Goal: Task Accomplishment & Management: Use online tool/utility

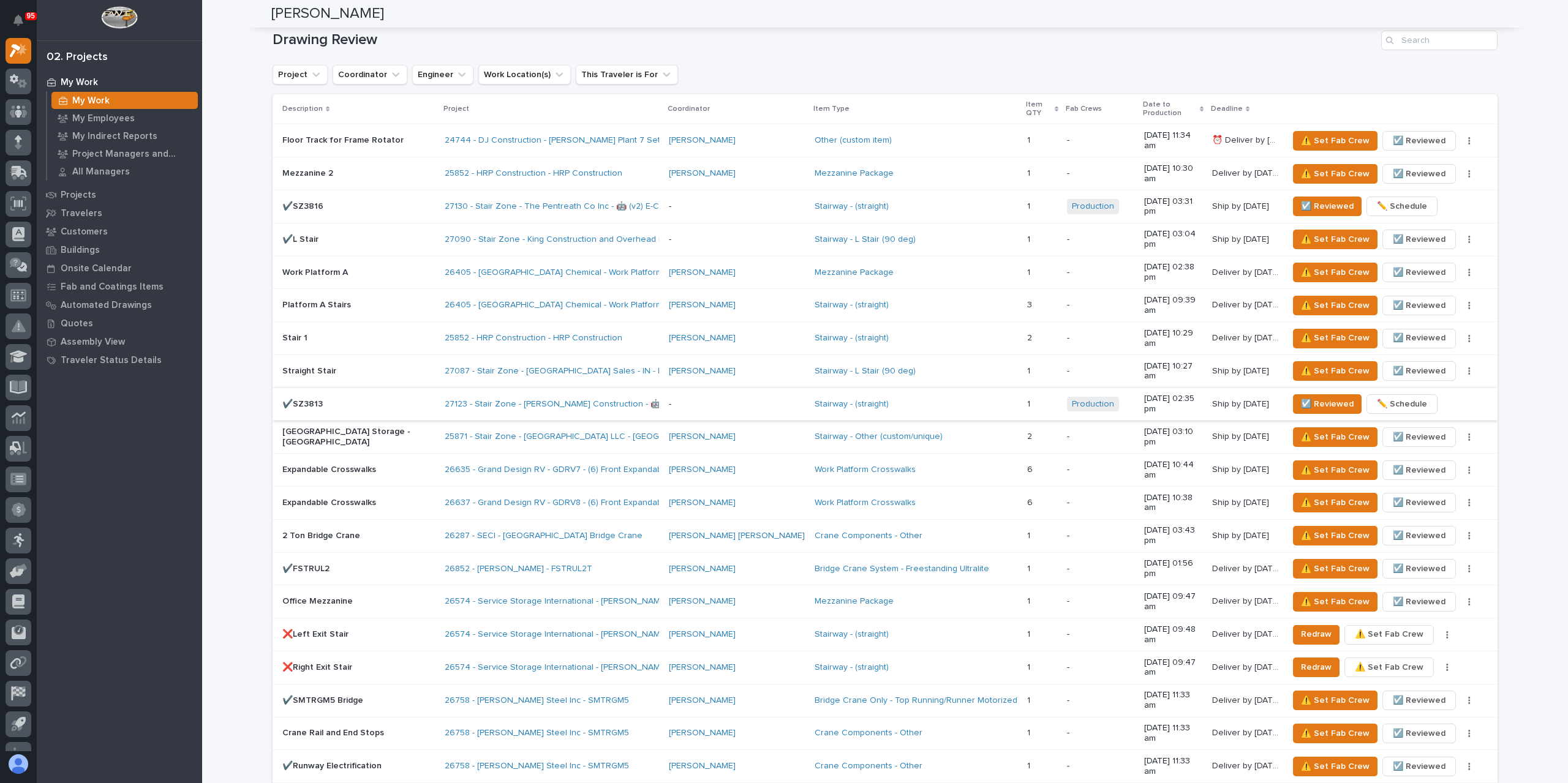
scroll to position [763, 0]
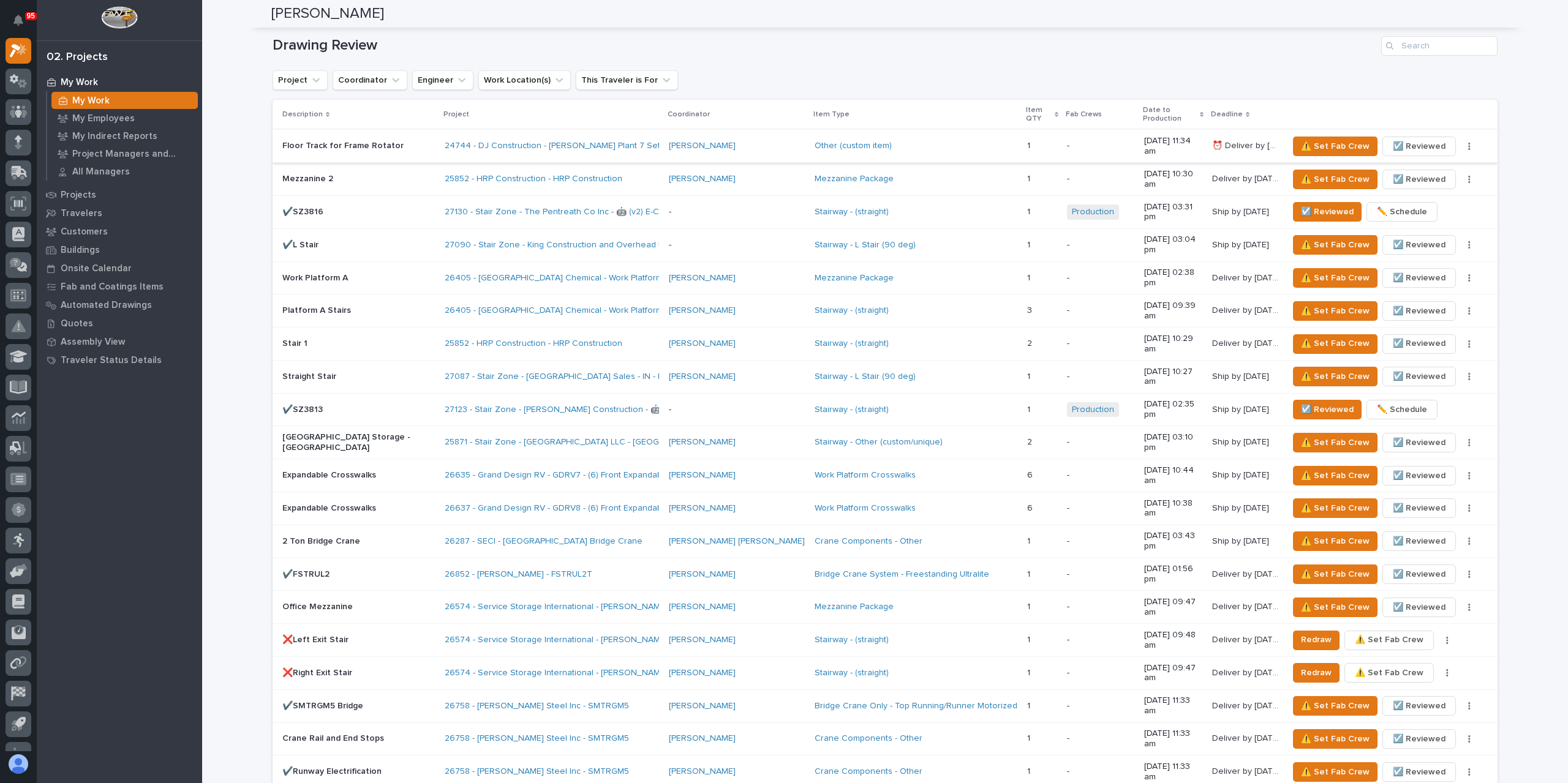
click at [1408, 139] on span "☑️ Reviewed" at bounding box center [1419, 147] width 53 height 15
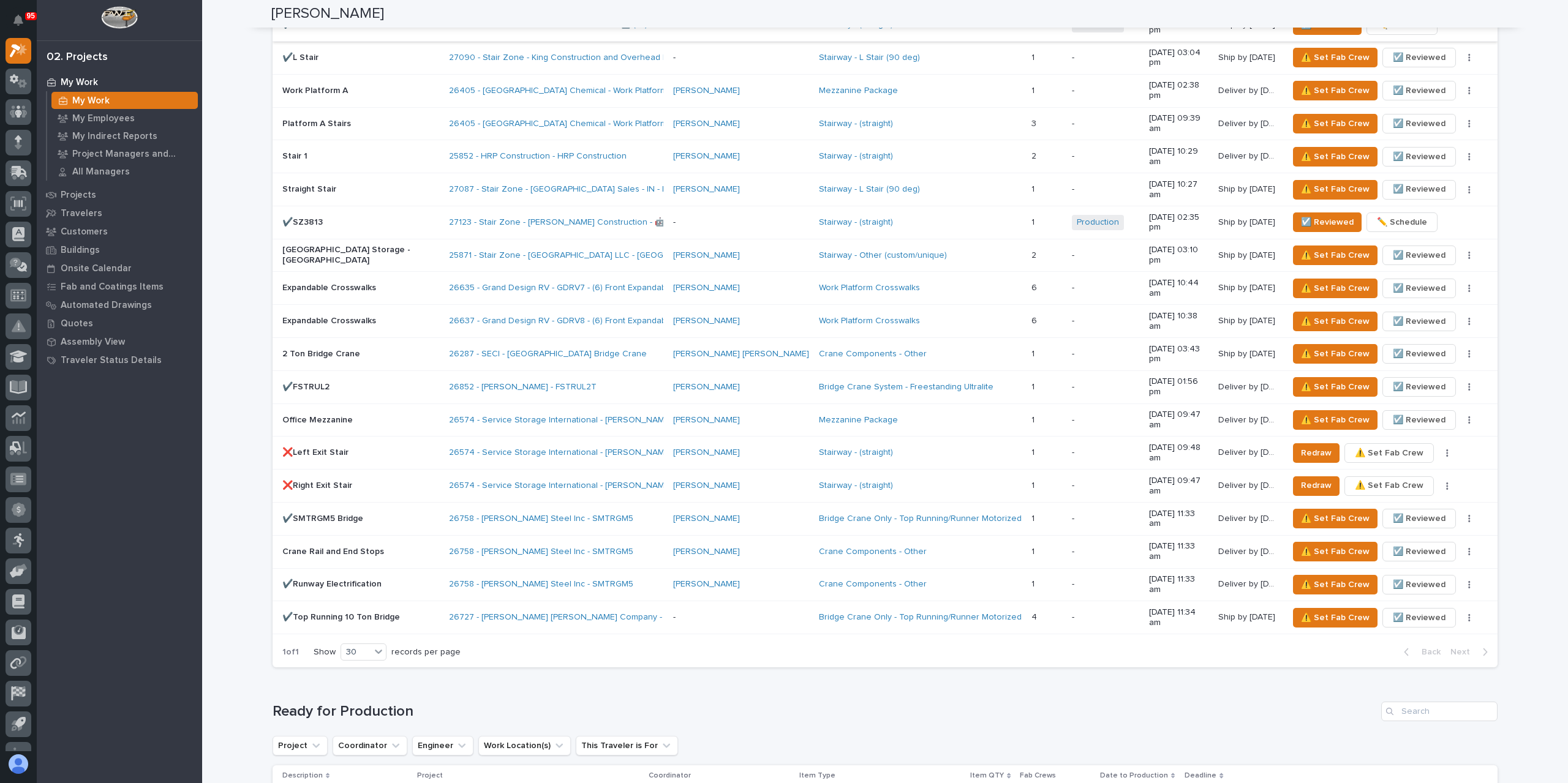
scroll to position [1130, 0]
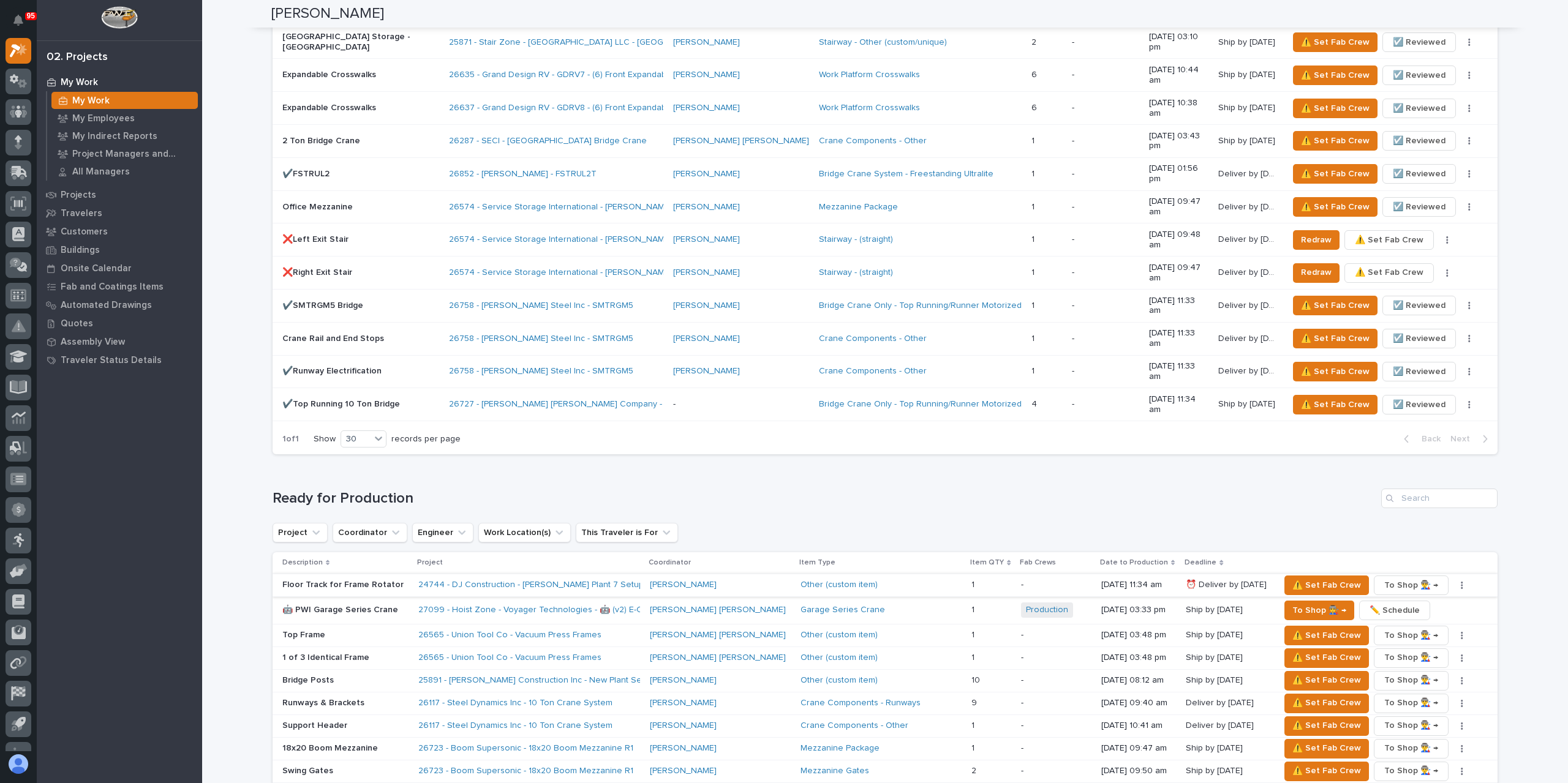
click at [1461, 581] on icon "button" at bounding box center [1461, 585] width 2 height 9
click at [1413, 602] on span "✏️ Schedule" at bounding box center [1403, 610] width 50 height 15
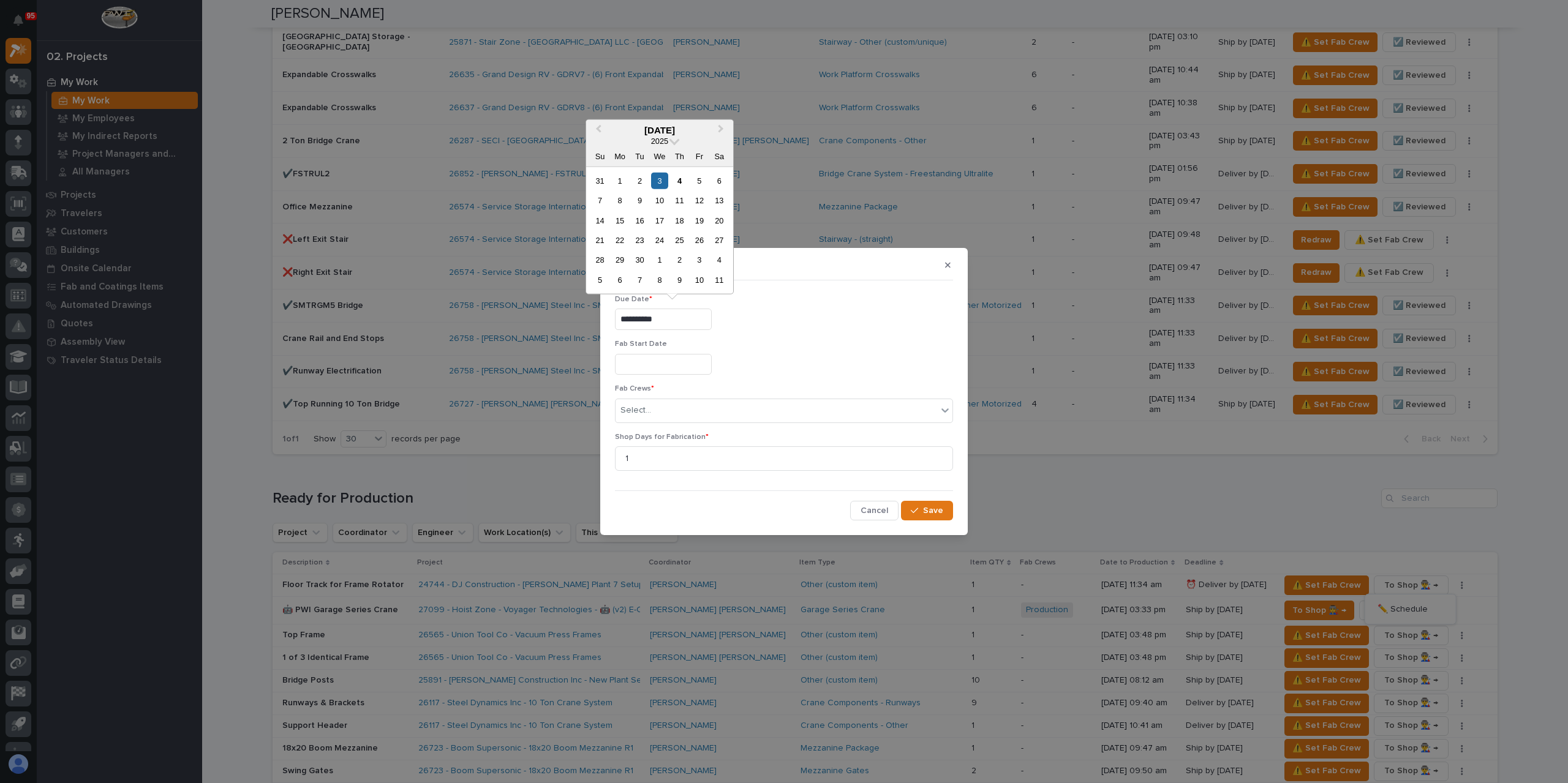
click at [669, 325] on input "**********" at bounding box center [663, 319] width 97 height 21
click at [703, 183] on div "5" at bounding box center [699, 180] width 16 height 16
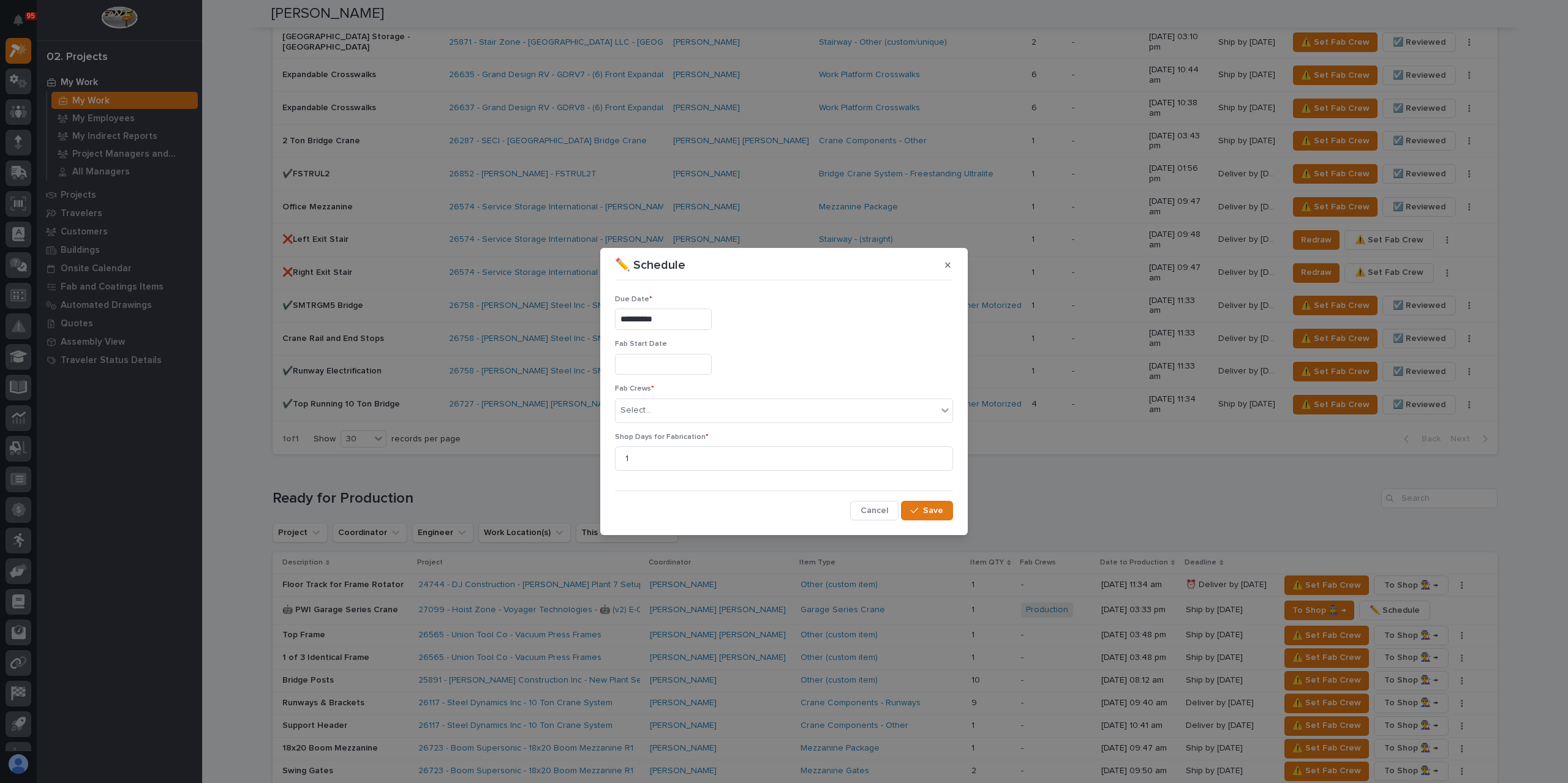
type input "**********"
click at [696, 421] on div "Select..." at bounding box center [783, 411] width 338 height 24
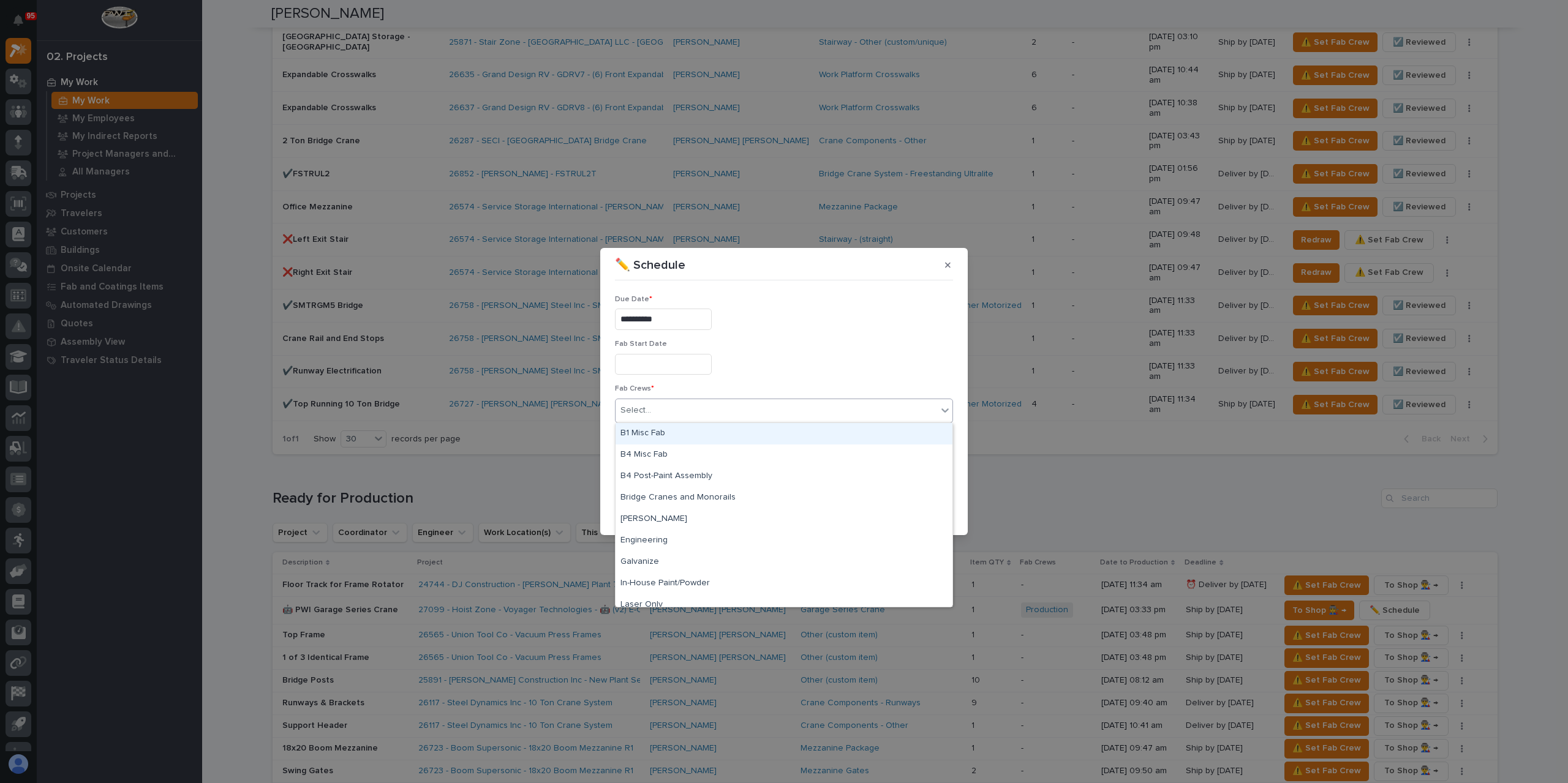
click at [681, 436] on div "B1 Misc Fab" at bounding box center [784, 434] width 337 height 21
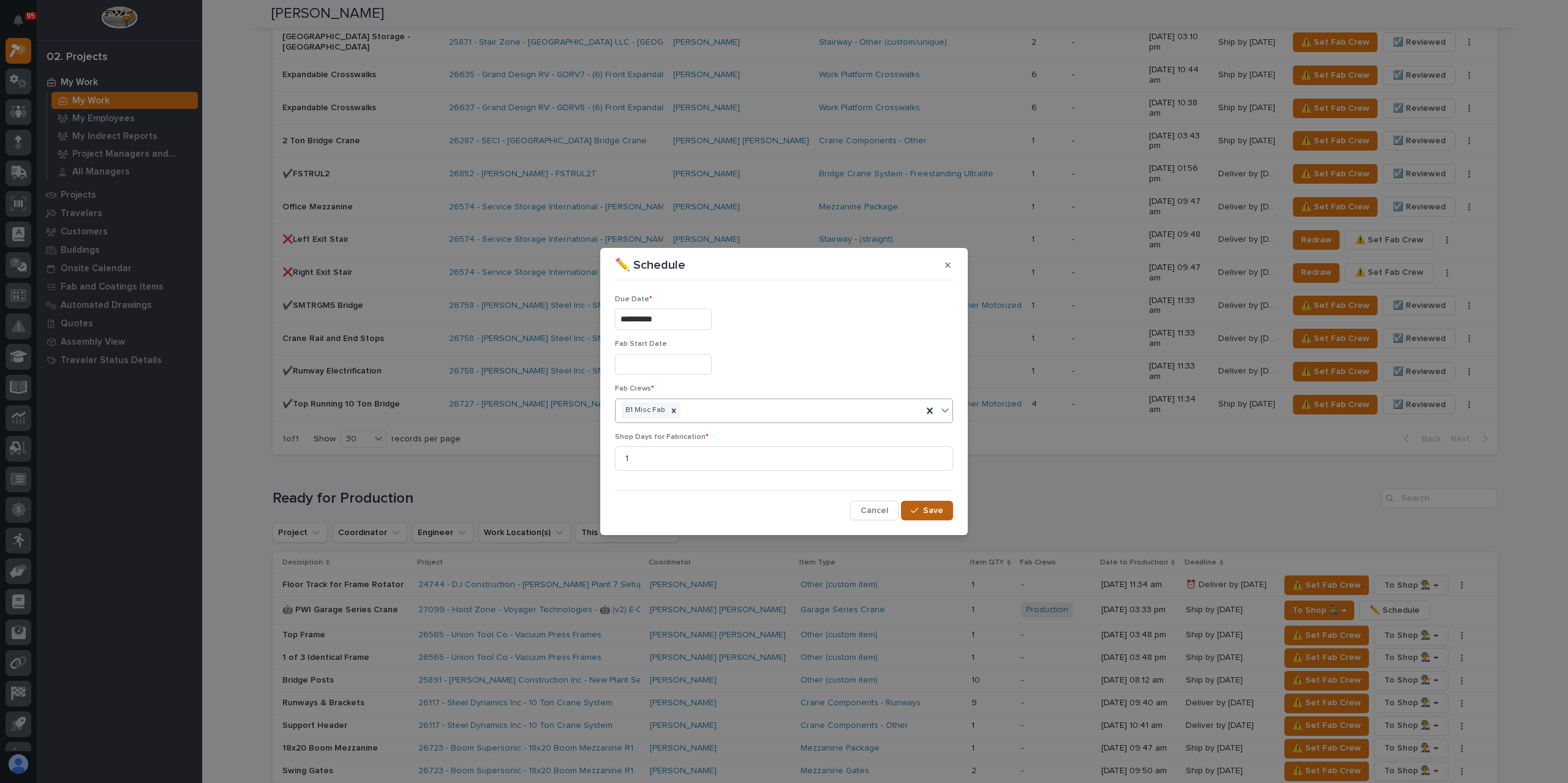
click at [914, 510] on icon "button" at bounding box center [914, 510] width 7 height 9
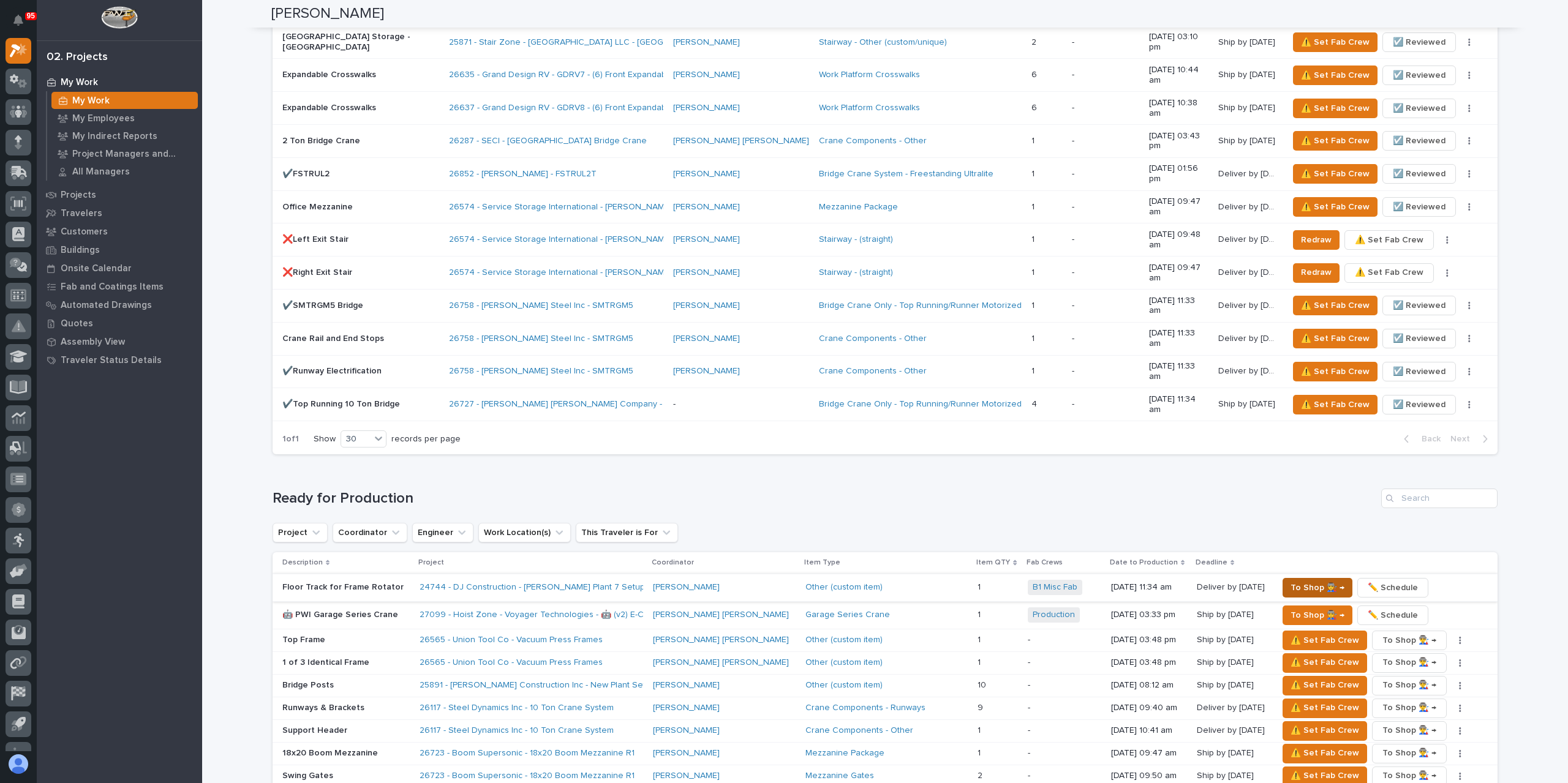
click at [1290, 580] on span "To Shop 👨‍🏭 →" at bounding box center [1317, 588] width 54 height 15
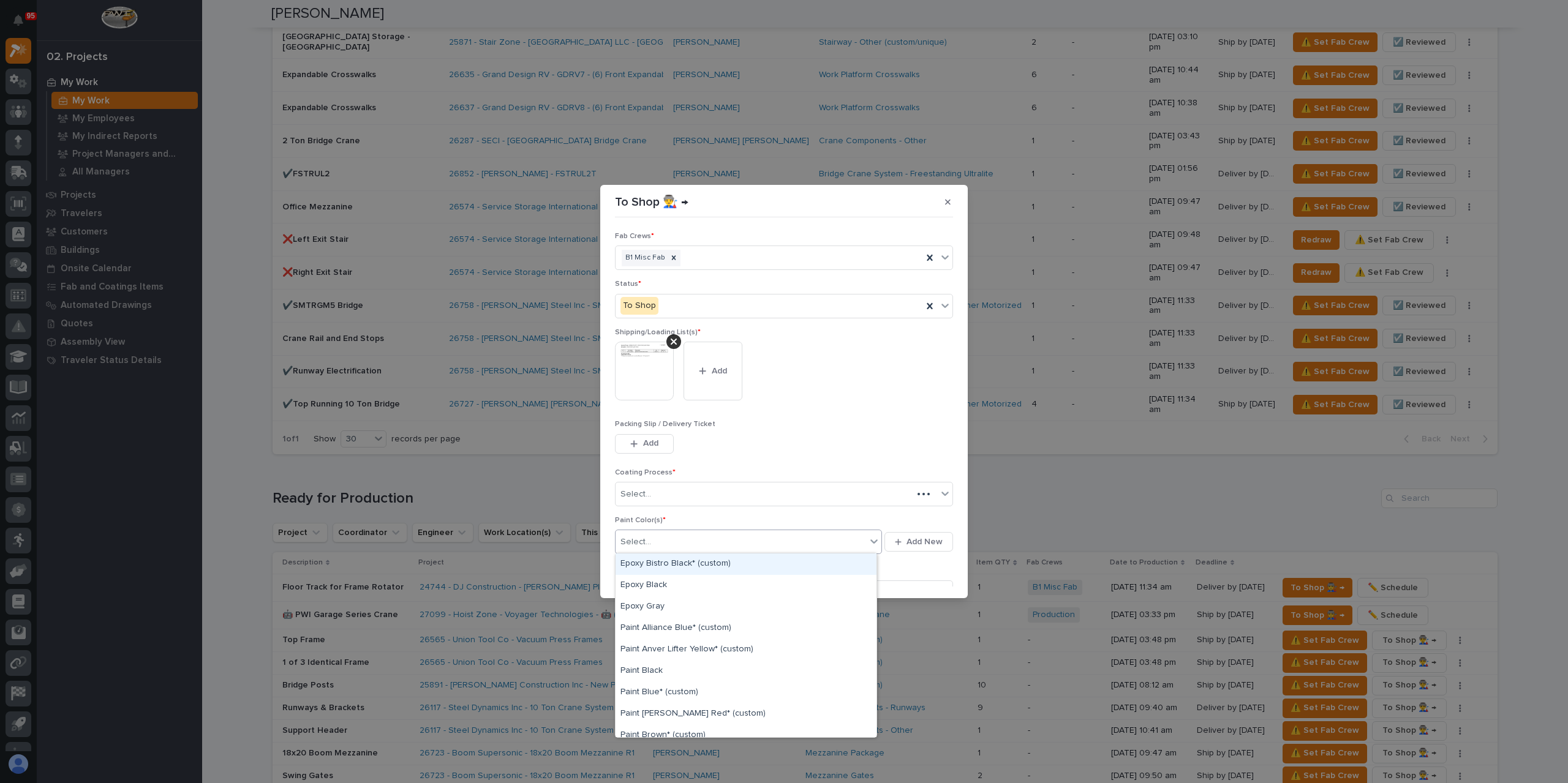
click at [670, 543] on div "Select..." at bounding box center [741, 542] width 251 height 20
click at [655, 673] on div "Paint Black" at bounding box center [746, 671] width 261 height 21
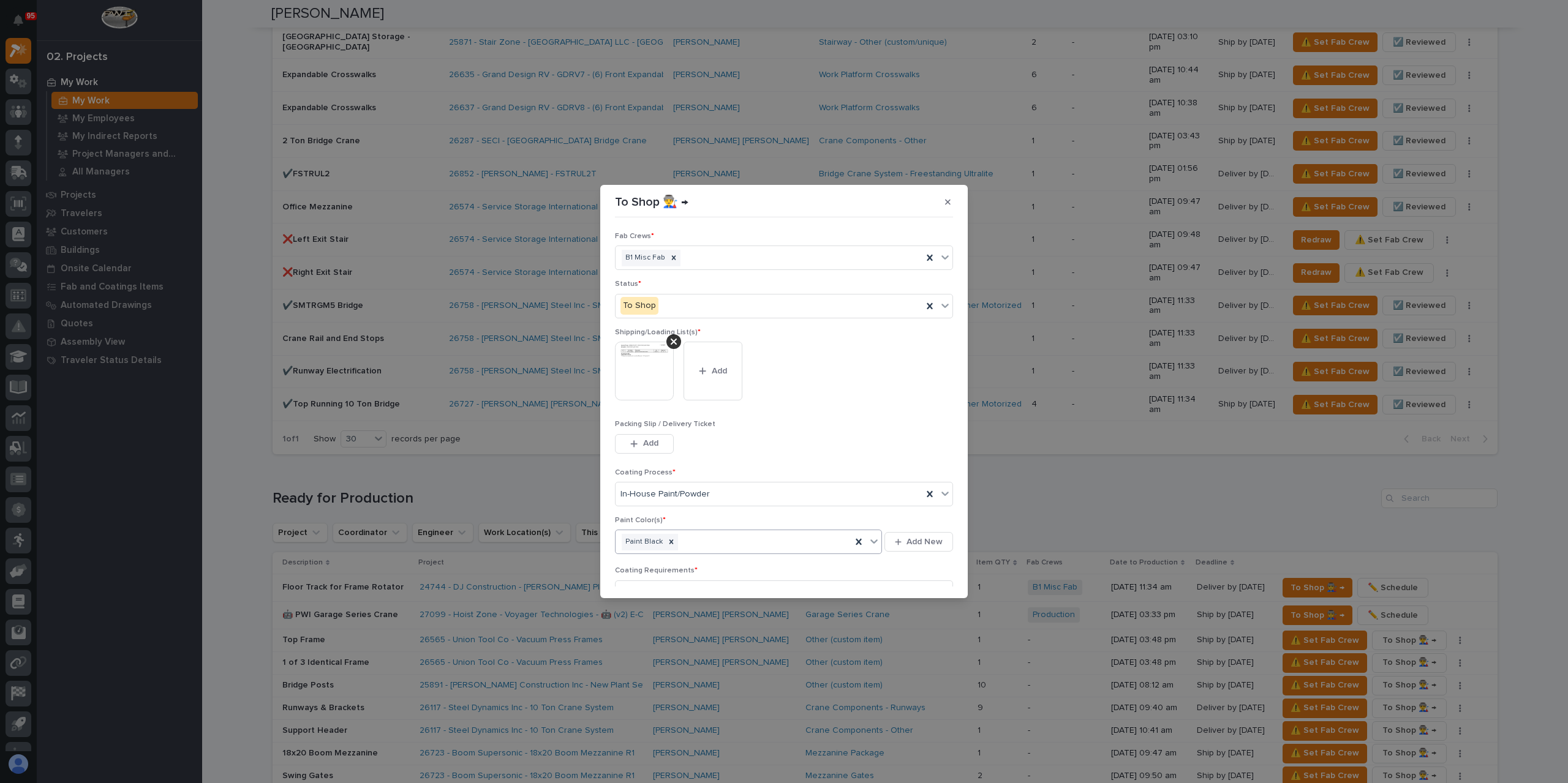
click at [933, 639] on span "Save" at bounding box center [933, 645] width 20 height 11
